Goal: Information Seeking & Learning: Learn about a topic

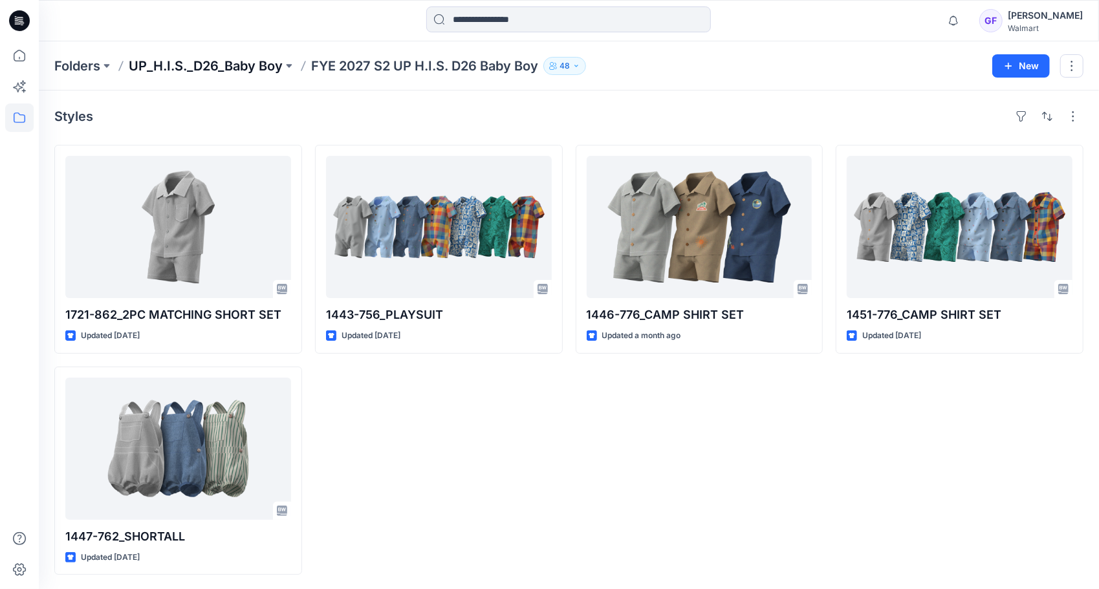
click at [222, 65] on p "UP_H.I.S._D26_Baby Boy" at bounding box center [206, 66] width 154 height 18
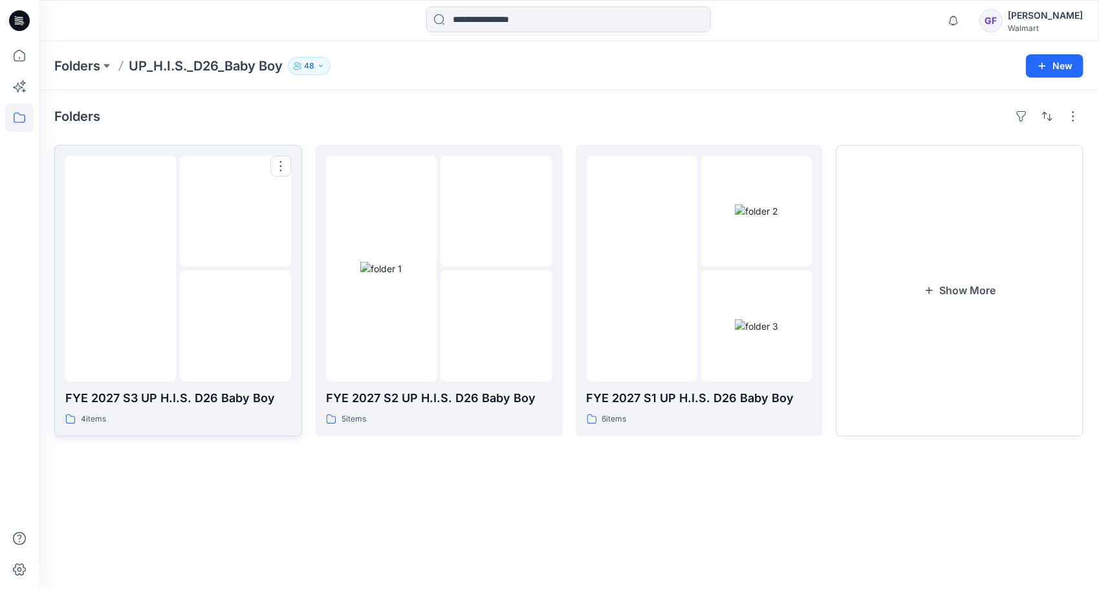
click at [235, 326] on img at bounding box center [235, 326] width 0 height 0
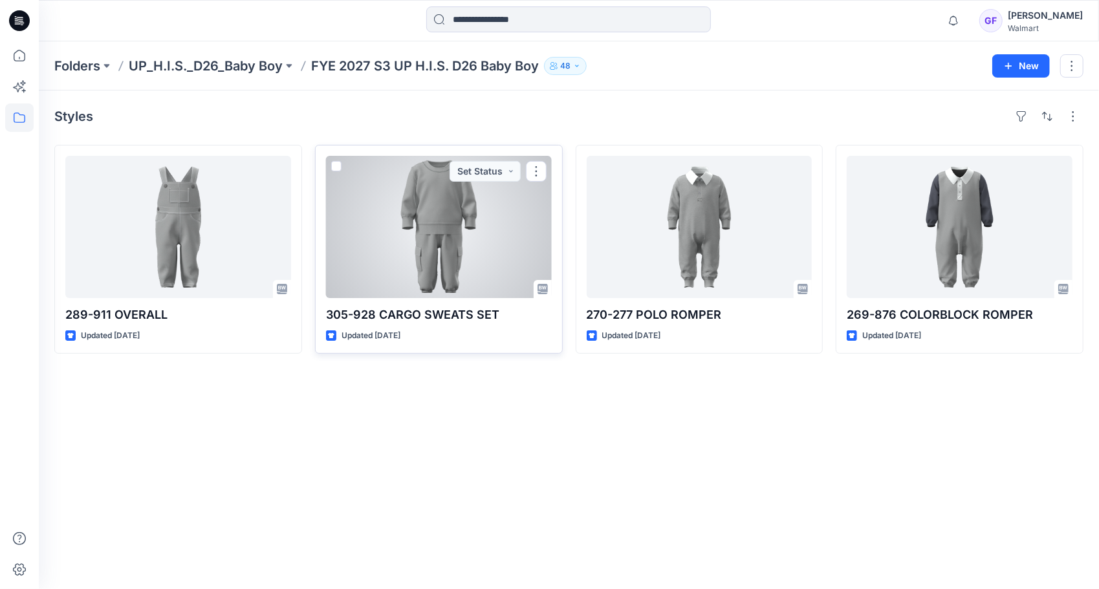
click at [422, 254] on div at bounding box center [439, 227] width 226 height 142
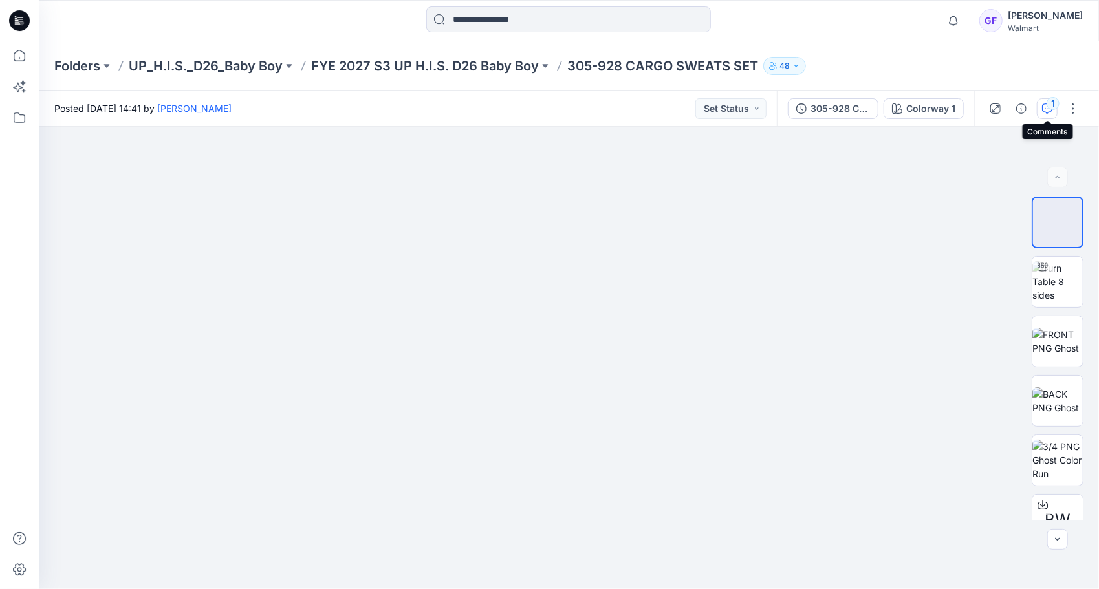
click at [1047, 103] on div "1" at bounding box center [1052, 103] width 13 height 13
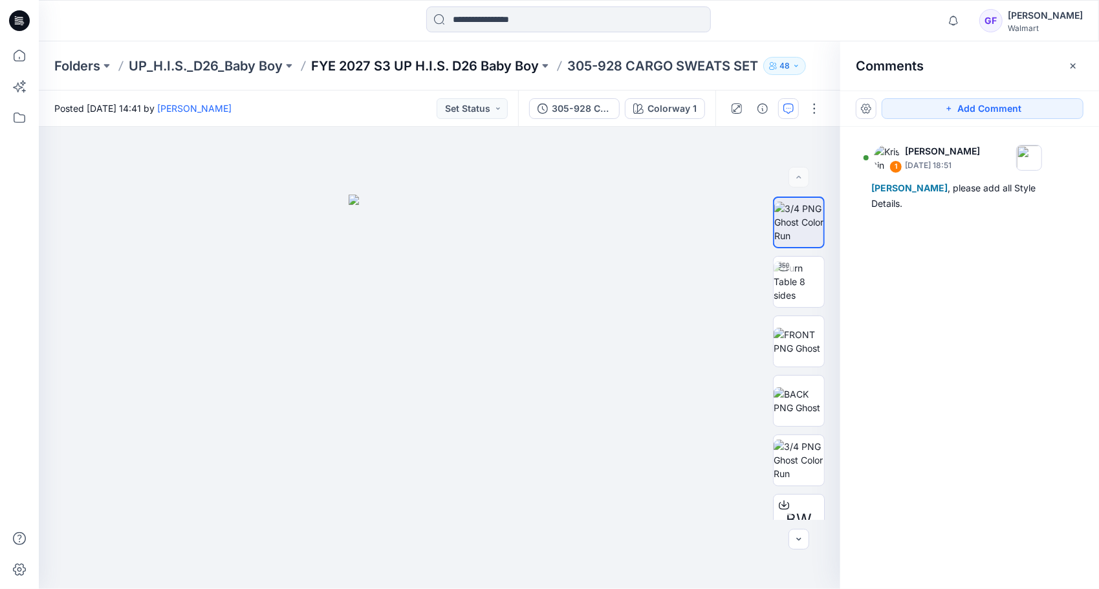
click at [464, 69] on p "FYE 2027 S3 UP H.I.S. D26 Baby Boy" at bounding box center [425, 66] width 228 height 18
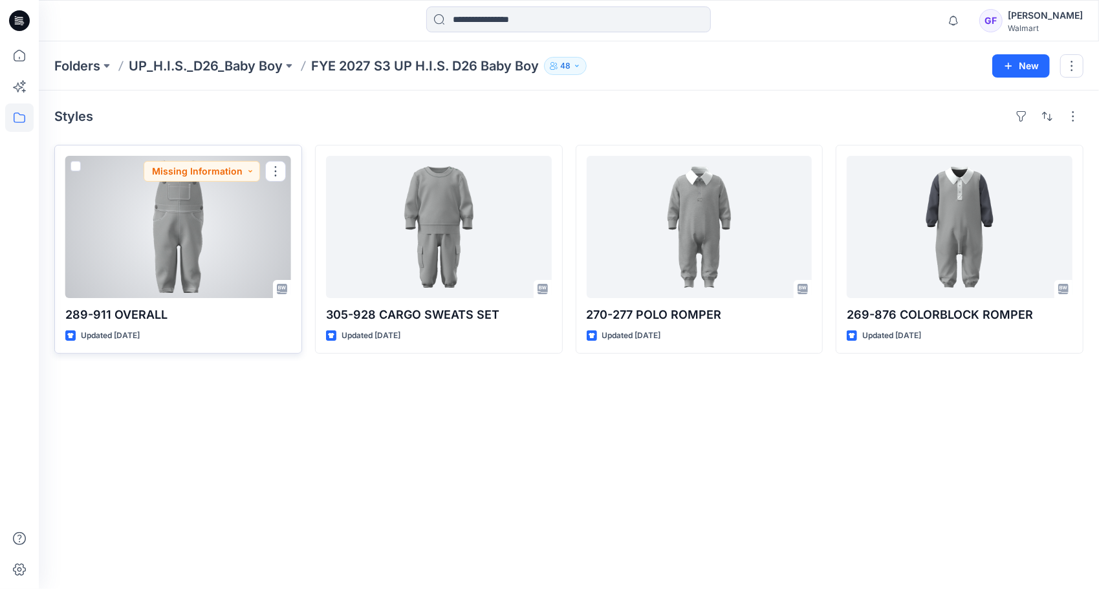
click at [162, 237] on div at bounding box center [178, 227] width 226 height 142
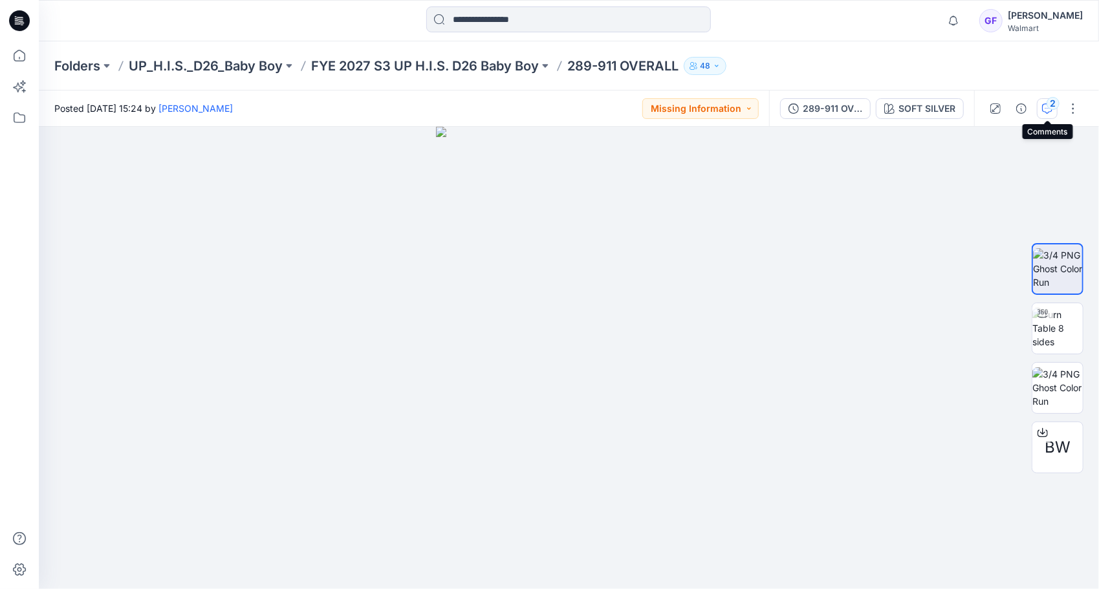
click at [1050, 113] on icon "button" at bounding box center [1047, 108] width 10 height 10
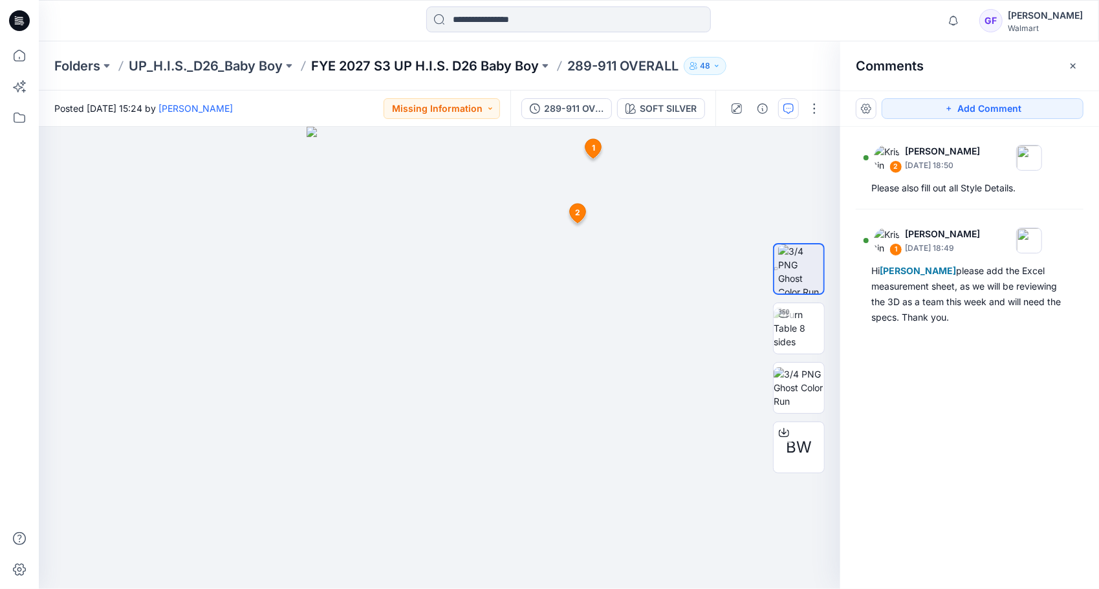
click at [447, 67] on p "FYE 2027 S3 UP H.I.S. D26 Baby Boy" at bounding box center [425, 66] width 228 height 18
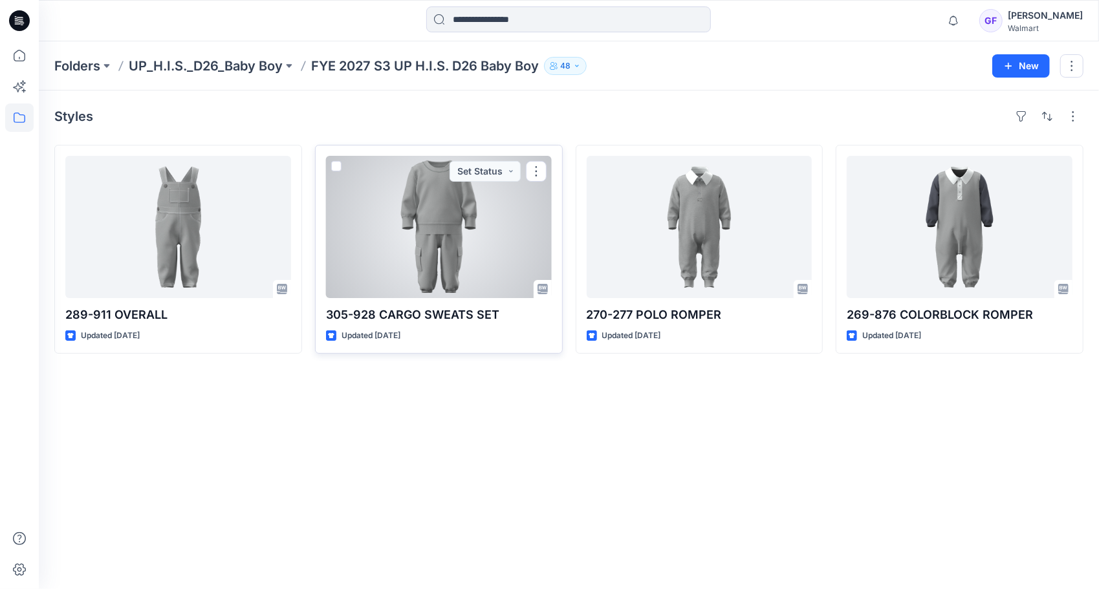
click at [447, 217] on div at bounding box center [439, 227] width 226 height 142
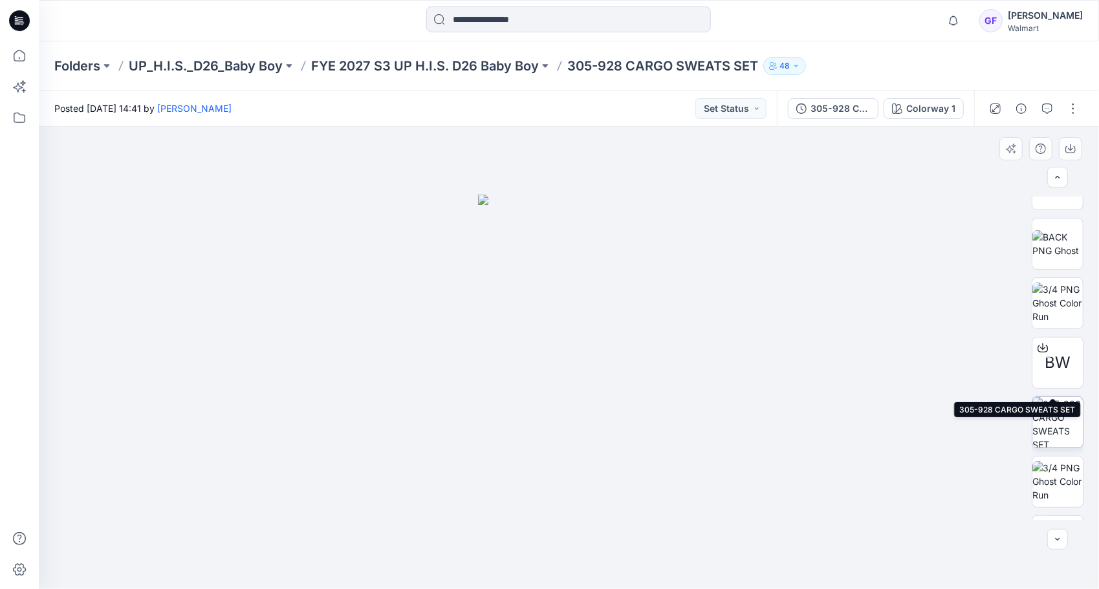
scroll to position [129, 0]
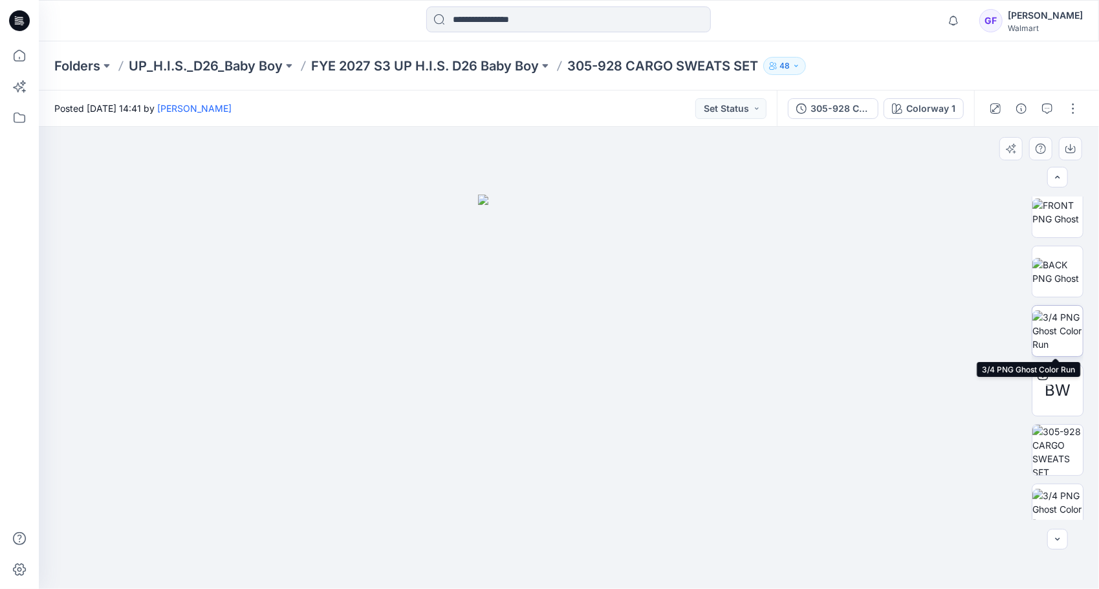
click at [1057, 334] on img at bounding box center [1057, 330] width 50 height 41
